Goal: Information Seeking & Learning: Learn about a topic

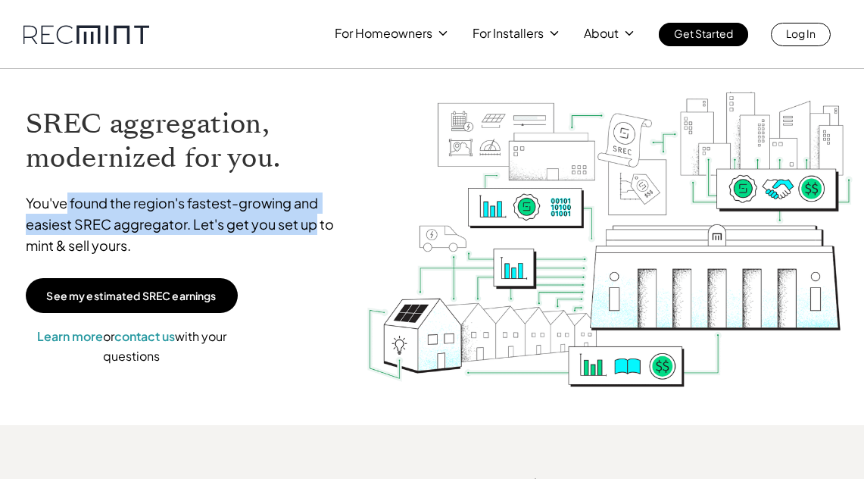
drag, startPoint x: 69, startPoint y: 198, endPoint x: 315, endPoint y: 218, distance: 246.9
click at [315, 218] on p "You've found the region's fastest-growing and easiest SREC aggregator. Let's ge…" at bounding box center [189, 224] width 326 height 64
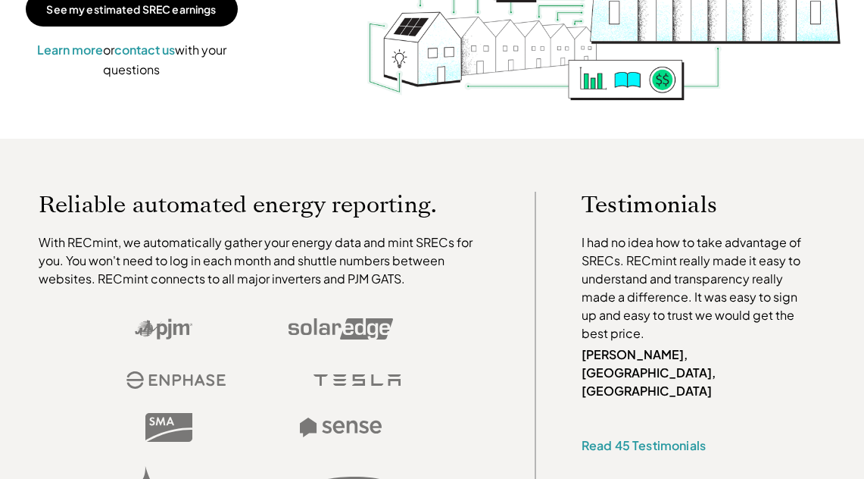
scroll to position [303, 0]
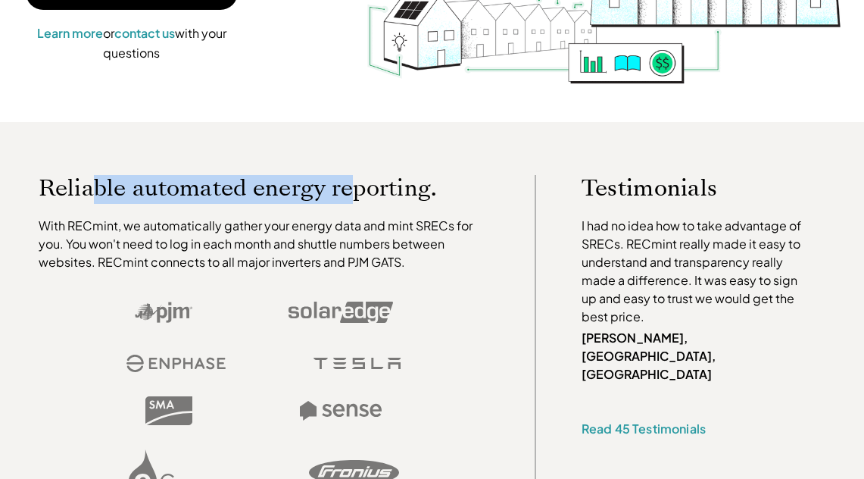
drag, startPoint x: 94, startPoint y: 186, endPoint x: 376, endPoint y: 184, distance: 282.4
click at [376, 184] on p "Reliable automated energy reporting." at bounding box center [264, 188] width 450 height 26
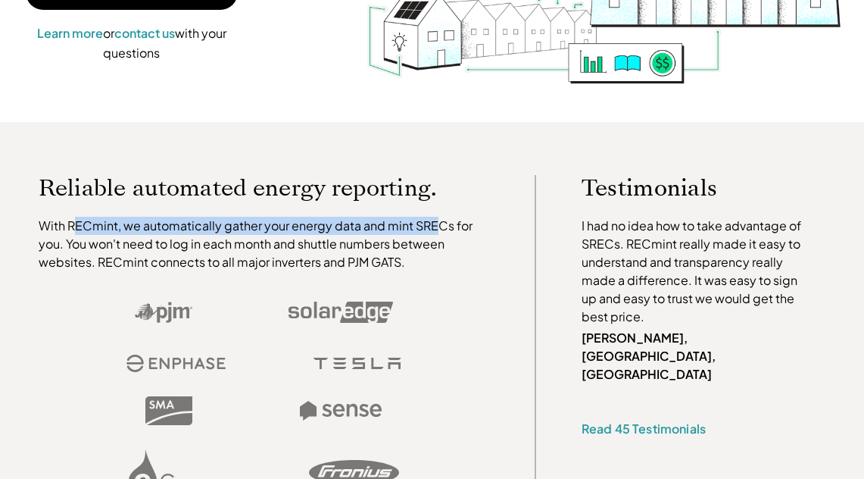
drag, startPoint x: 71, startPoint y: 233, endPoint x: 438, endPoint y: 224, distance: 366.6
click at [438, 224] on p "With RECmint, we automatically gather your energy data and mint SRECs for you. …" at bounding box center [264, 244] width 450 height 55
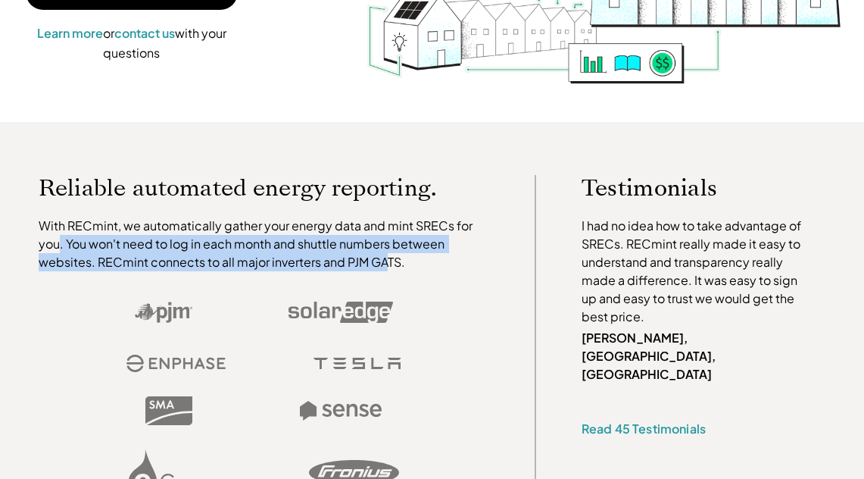
drag, startPoint x: 58, startPoint y: 242, endPoint x: 386, endPoint y: 256, distance: 328.9
click at [386, 256] on p "With RECmint, we automatically gather your energy data and mint SRECs for you. …" at bounding box center [264, 244] width 450 height 55
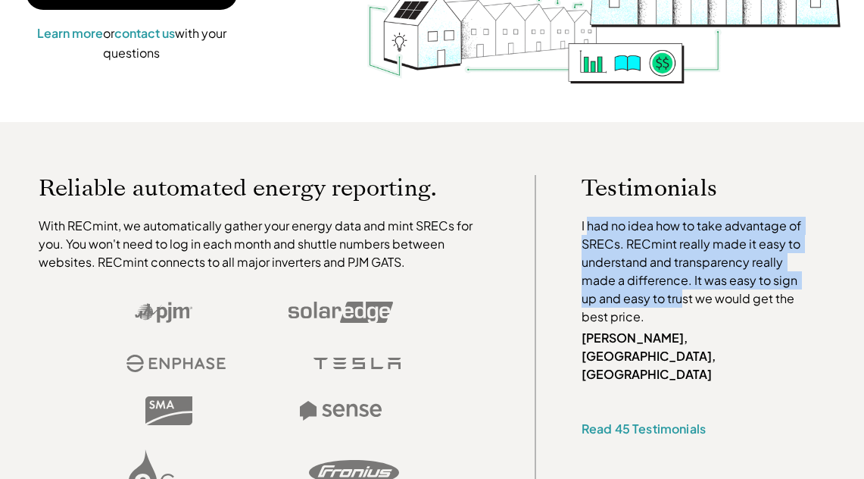
drag, startPoint x: 590, startPoint y: 226, endPoint x: 684, endPoint y: 297, distance: 117.8
click at [684, 297] on p "I had no idea how to take advantage of SRECs. RECmint really made it easy to un…" at bounding box center [694, 271] width 226 height 109
drag, startPoint x: 684, startPoint y: 297, endPoint x: 577, endPoint y: 219, distance: 132.2
click at [577, 219] on div "Testimonials I had no idea how to take advantage of SRECs. RECmint really made …" at bounding box center [704, 338] width 320 height 327
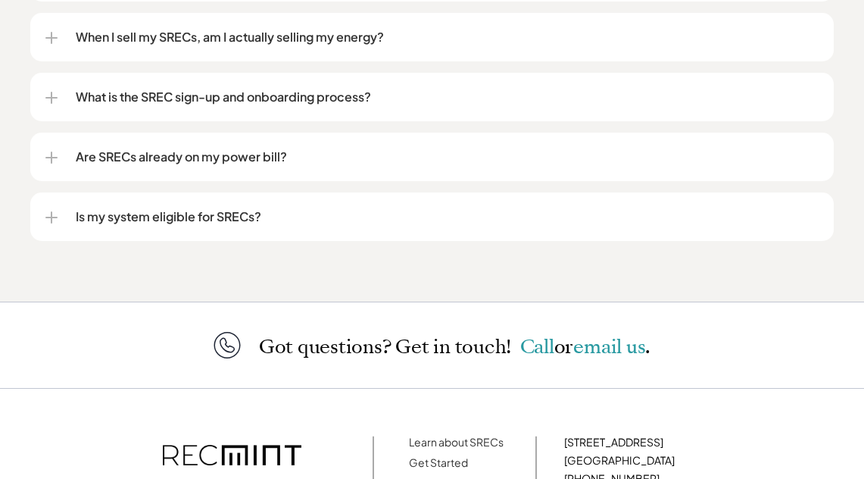
scroll to position [1969, 0]
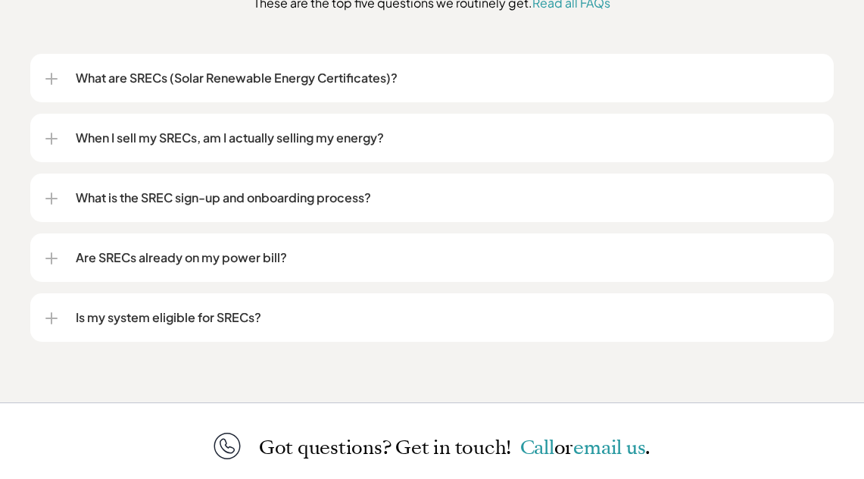
click at [247, 309] on p "Is my system eligible for SRECs?" at bounding box center [447, 317] width 743 height 18
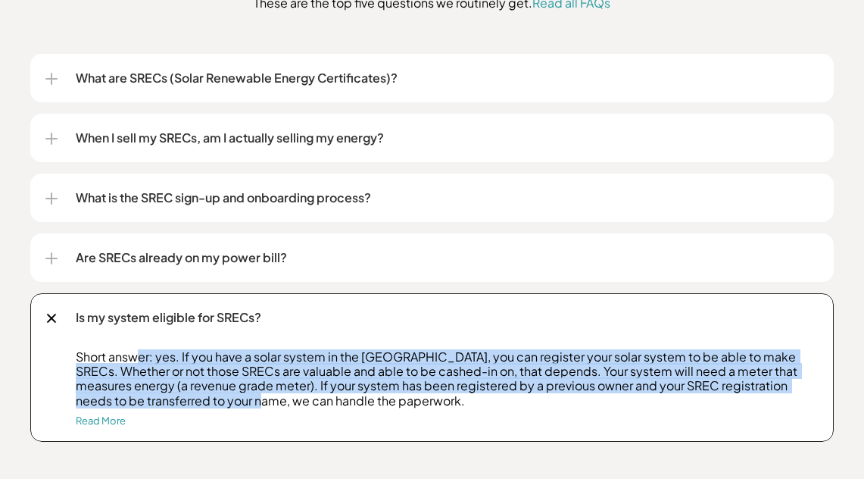
drag, startPoint x: 135, startPoint y: 362, endPoint x: 220, endPoint y: 397, distance: 91.7
click at [220, 397] on p "Short answer: yes. If you have a solar system in the US, you can register your …" at bounding box center [447, 378] width 743 height 58
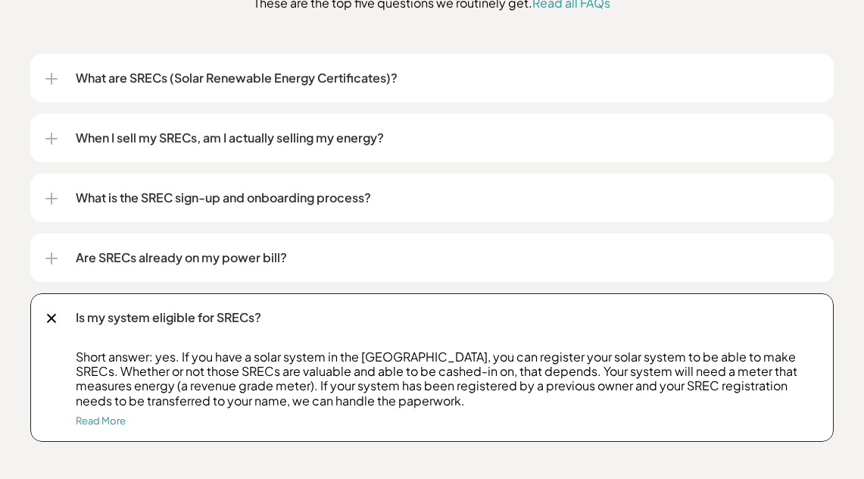
click at [250, 399] on p "Short answer: yes. If you have a solar system in the US, you can register your …" at bounding box center [447, 378] width 743 height 58
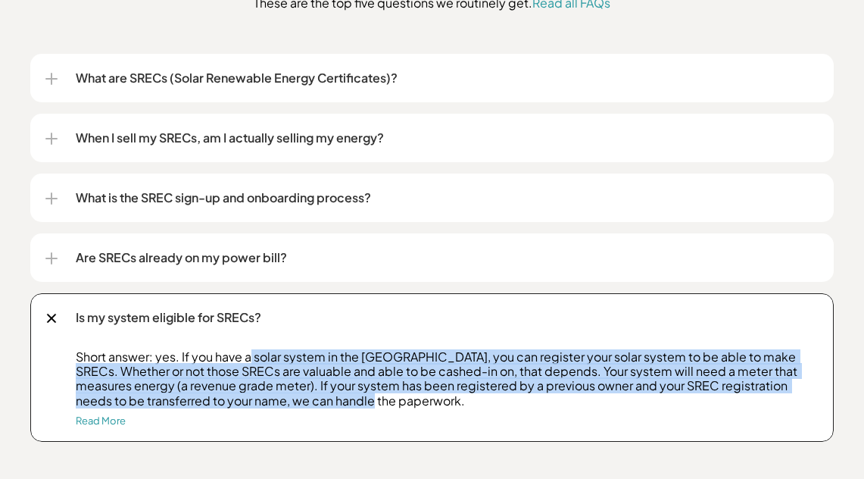
drag, startPoint x: 355, startPoint y: 401, endPoint x: 250, endPoint y: 356, distance: 114.6
click at [250, 356] on p "Short answer: yes. If you have a solar system in the US, you can register your …" at bounding box center [447, 378] width 743 height 58
click at [241, 376] on p "Short answer: yes. If you have a solar system in the US, you can register your …" at bounding box center [447, 378] width 743 height 58
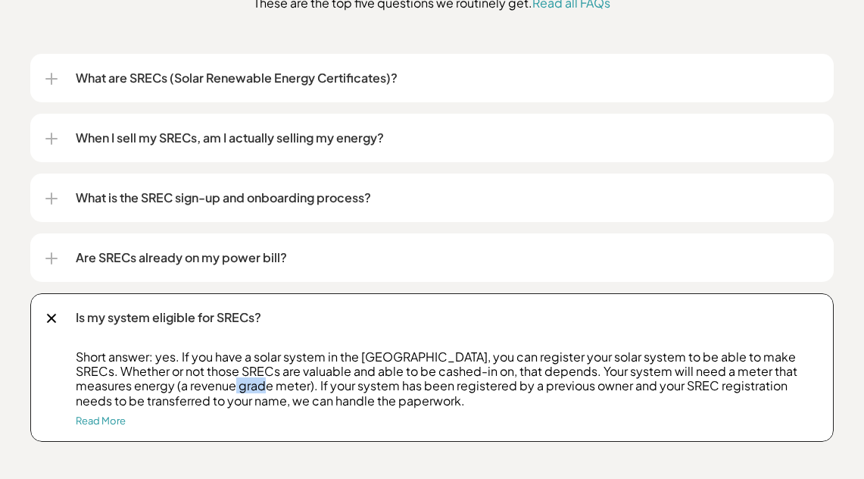
drag, startPoint x: 204, startPoint y: 387, endPoint x: 229, endPoint y: 387, distance: 25.0
click at [229, 387] on p "Short answer: yes. If you have a solar system in the US, you can register your …" at bounding box center [447, 378] width 743 height 58
click at [235, 385] on p "Short answer: yes. If you have a solar system in the US, you can register your …" at bounding box center [447, 378] width 743 height 58
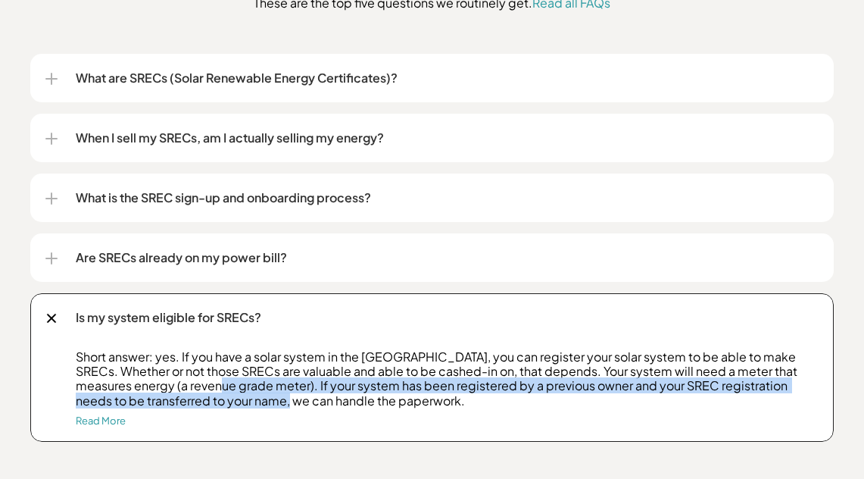
drag, startPoint x: 200, startPoint y: 390, endPoint x: 239, endPoint y: 404, distance: 41.9
click at [239, 404] on p "Short answer: yes. If you have a solar system in the US, you can register your …" at bounding box center [447, 378] width 743 height 58
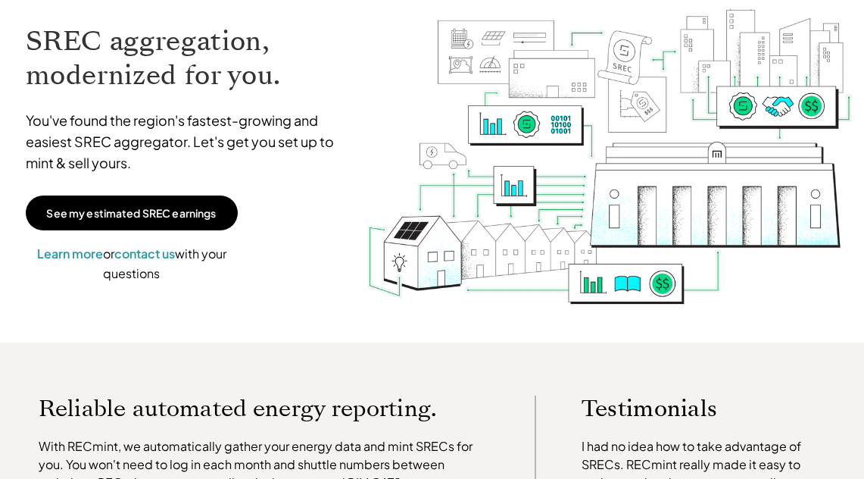
scroll to position [0, 0]
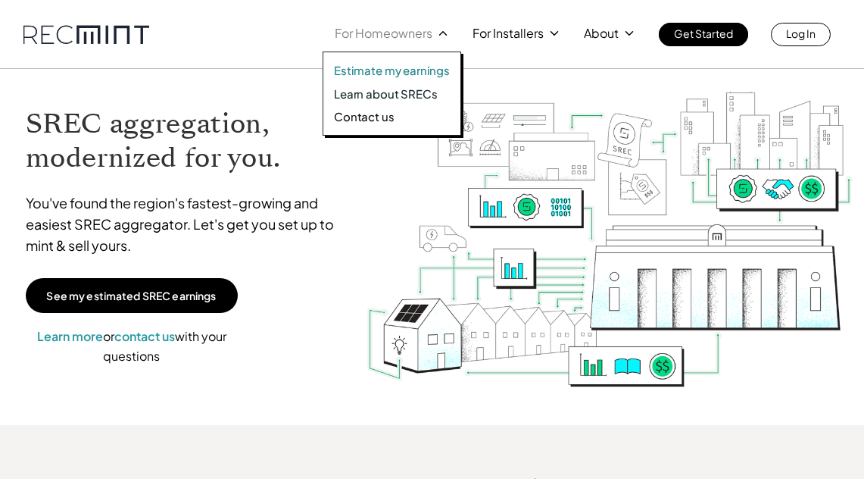
click at [404, 73] on p "Estimate my earnings" at bounding box center [392, 70] width 116 height 15
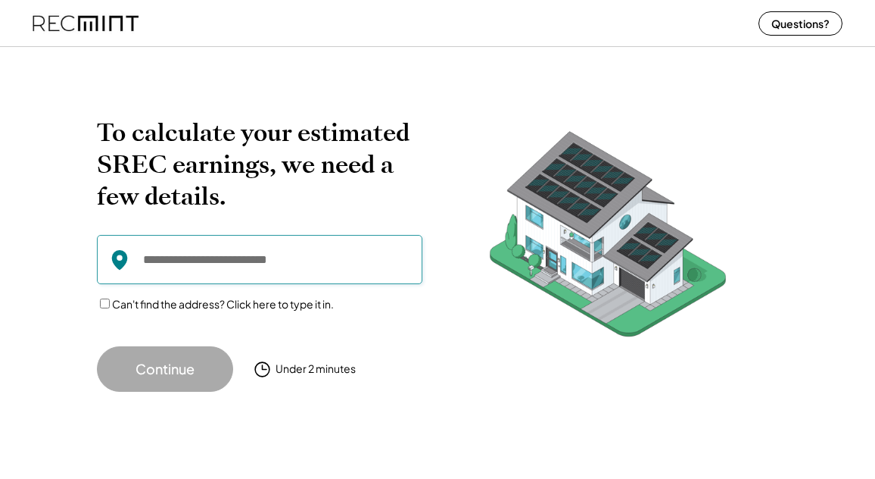
click at [227, 254] on input "input" at bounding box center [260, 259] width 326 height 49
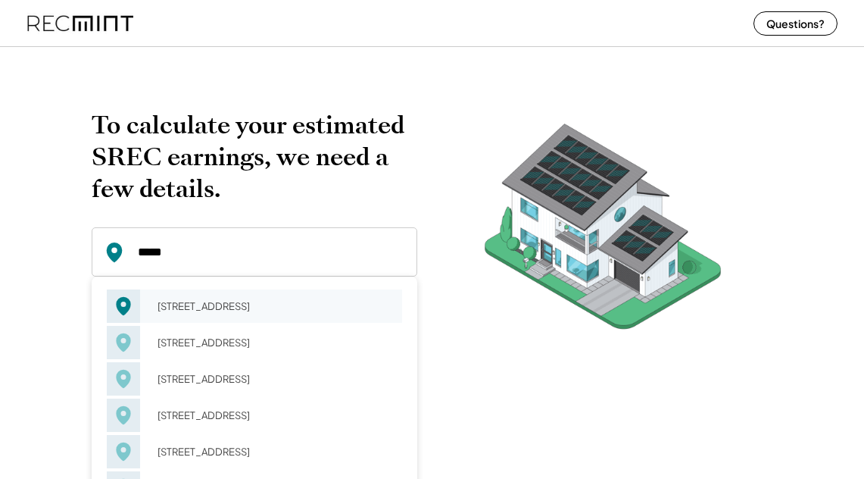
click at [206, 304] on div "[STREET_ADDRESS]" at bounding box center [275, 305] width 254 height 21
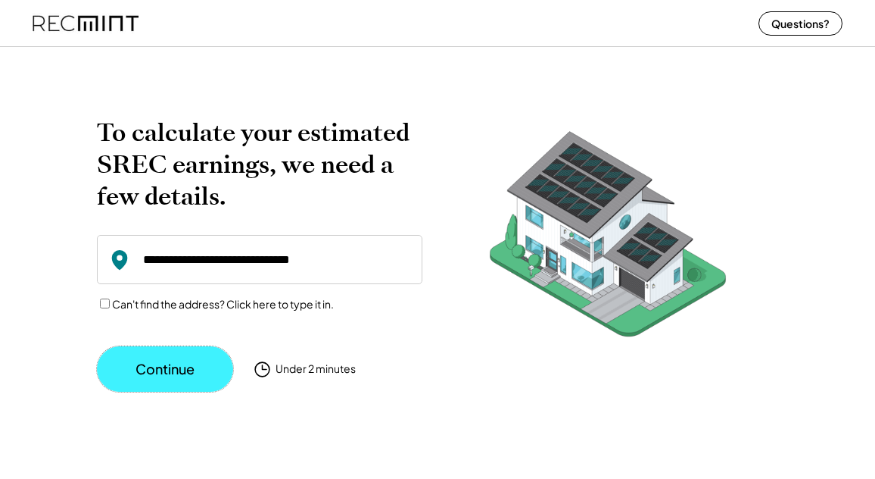
click at [158, 377] on button "Continue" at bounding box center [165, 368] width 136 height 45
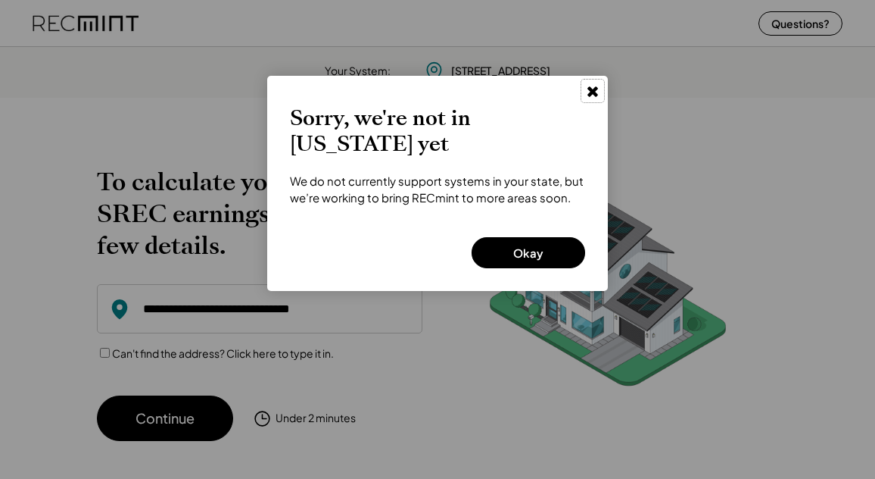
click at [586, 84] on icon at bounding box center [592, 90] width 15 height 15
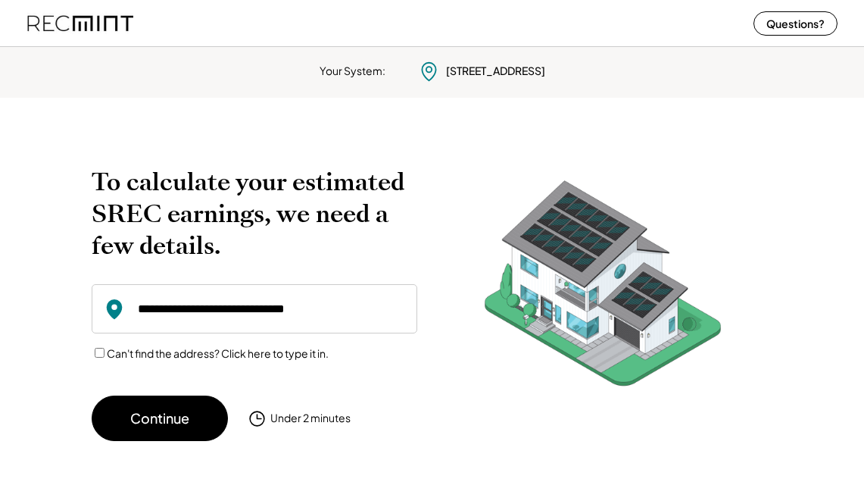
click at [189, 295] on input "input" at bounding box center [255, 308] width 326 height 49
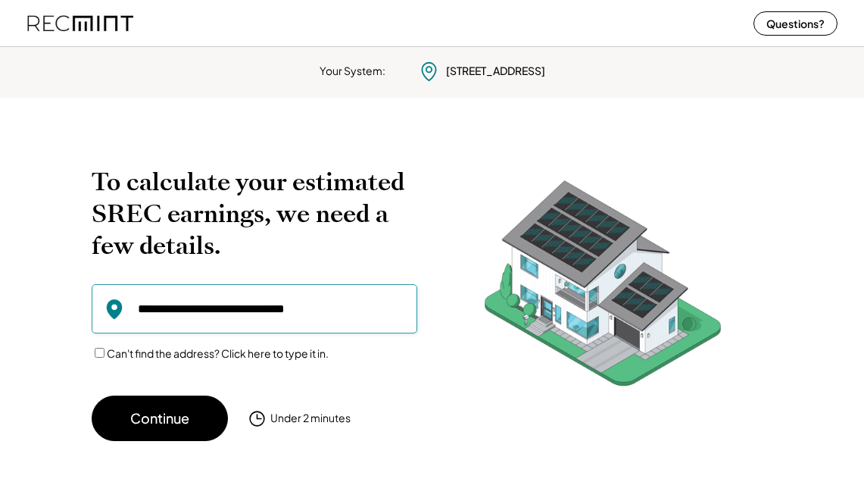
click at [190, 304] on input "input" at bounding box center [255, 308] width 326 height 49
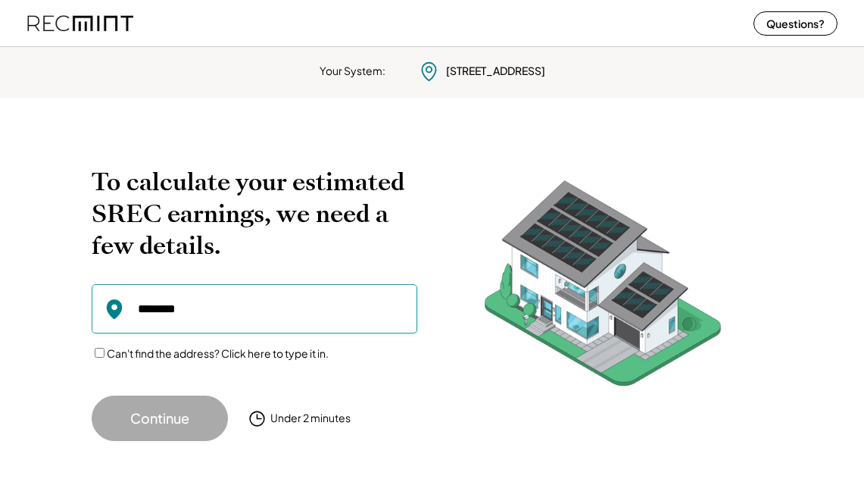
type input "********"
drag, startPoint x: 190, startPoint y: 305, endPoint x: 107, endPoint y: 318, distance: 84.3
click at [107, 318] on div at bounding box center [255, 308] width 326 height 49
click at [32, 11] on img at bounding box center [80, 23] width 106 height 40
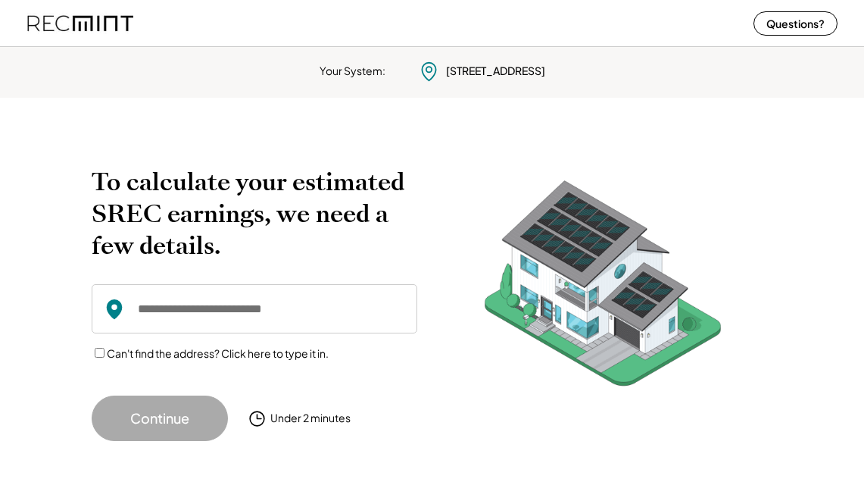
click at [76, 26] on img at bounding box center [80, 23] width 106 height 40
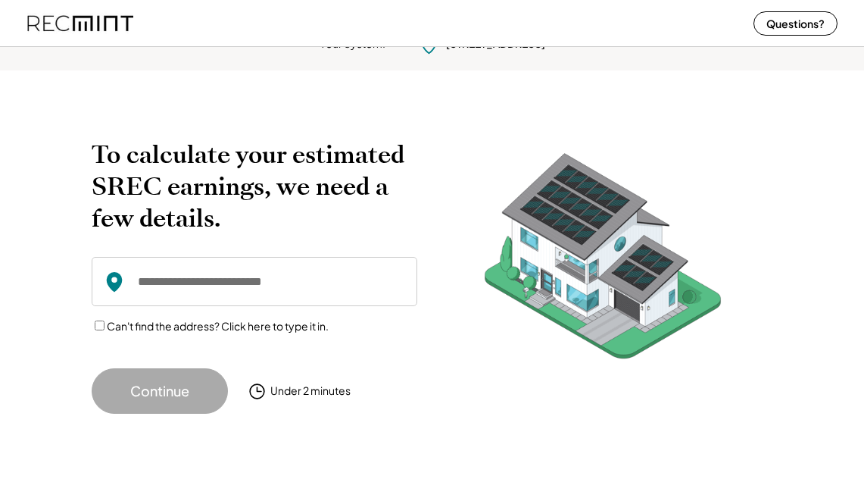
scroll to position [42, 0]
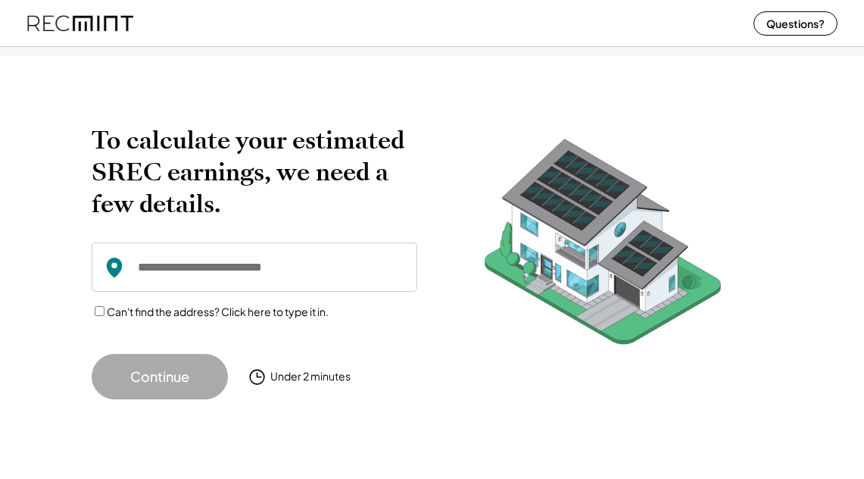
click at [348, 385] on div "Under 2 minutes" at bounding box center [291, 376] width 119 height 30
